Goal: Communication & Community: Answer question/provide support

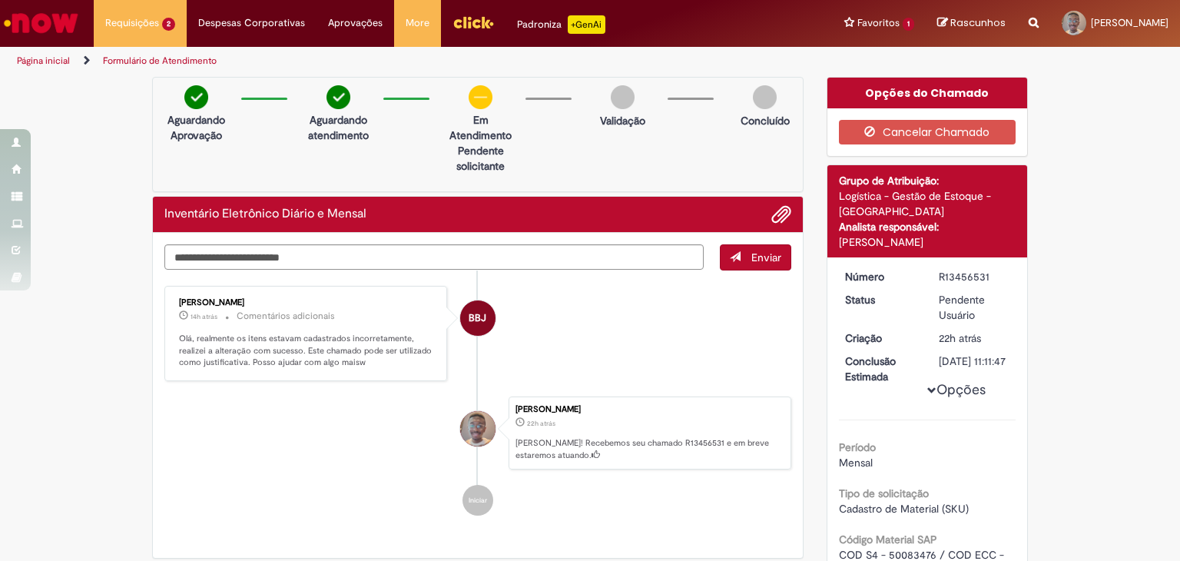
click at [676, 290] on li "BBJ Breno Bredariol Jerico 14h atrás 14 horas atrás Comentários adicionais Olá,…" at bounding box center [477, 333] width 627 height 95
click at [431, 246] on textarea "Digite sua mensagem aqui..." at bounding box center [433, 257] width 539 height 26
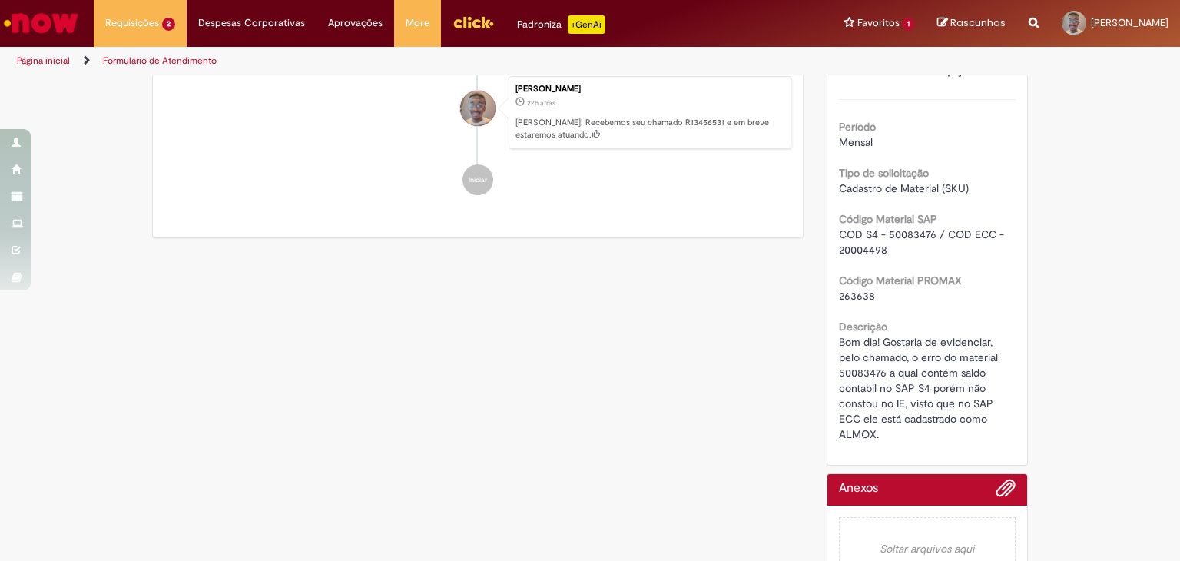
scroll to position [66, 0]
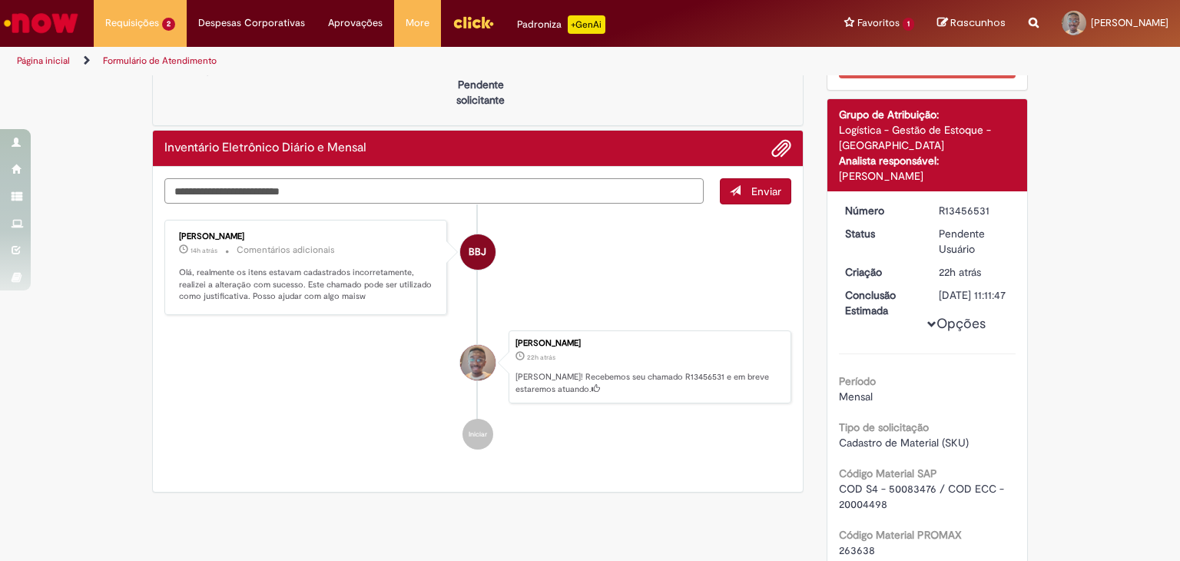
click at [622, 184] on textarea "Digite sua mensagem aqui..." at bounding box center [433, 191] width 539 height 26
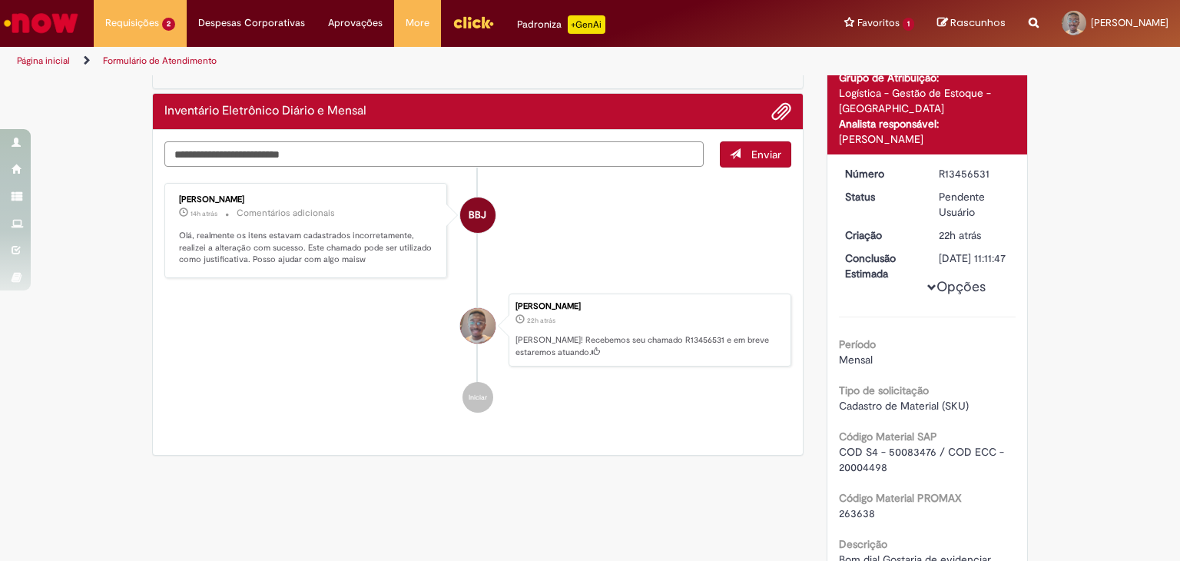
scroll to position [0, 0]
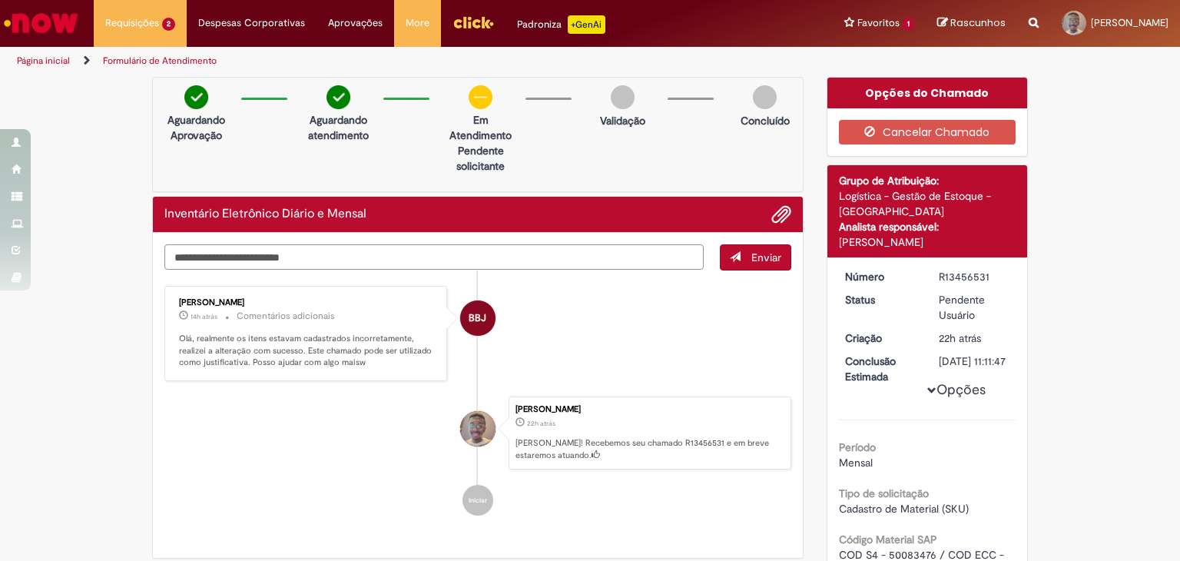
type textarea "*"
type textarea "**********"
click at [730, 261] on span "submit" at bounding box center [735, 256] width 11 height 11
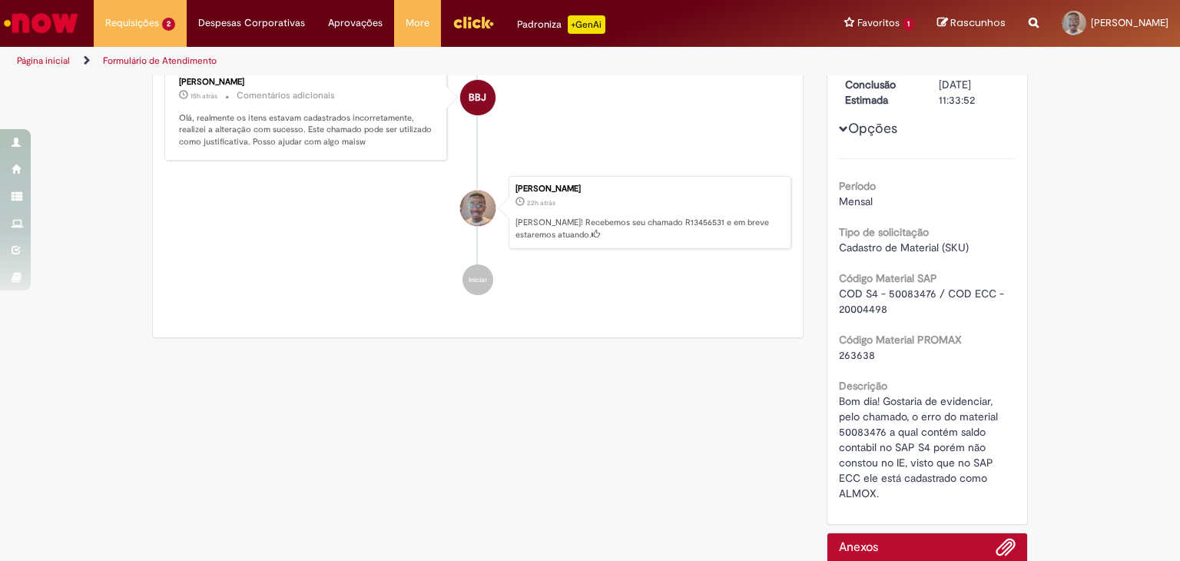
scroll to position [373, 0]
